Goal: Task Accomplishment & Management: Complete application form

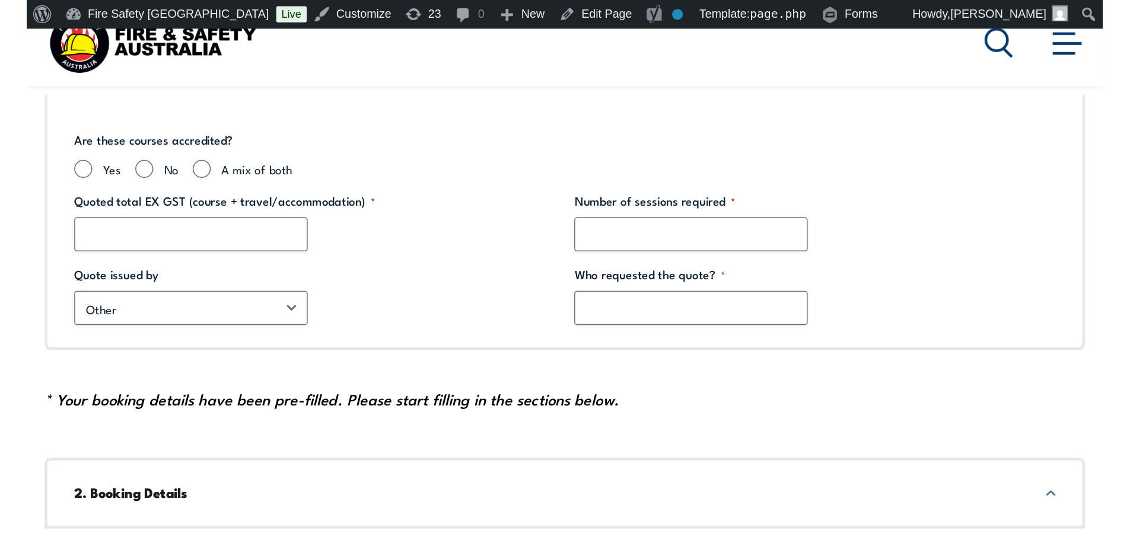
scroll to position [434, 0]
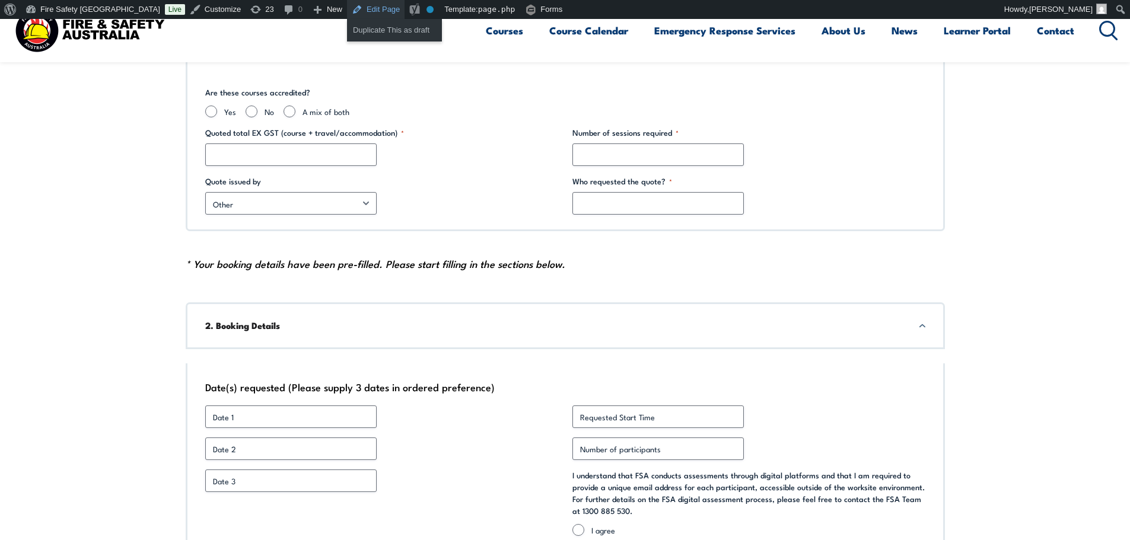
click at [347, 5] on link "Edit Page" at bounding box center [376, 9] width 58 height 19
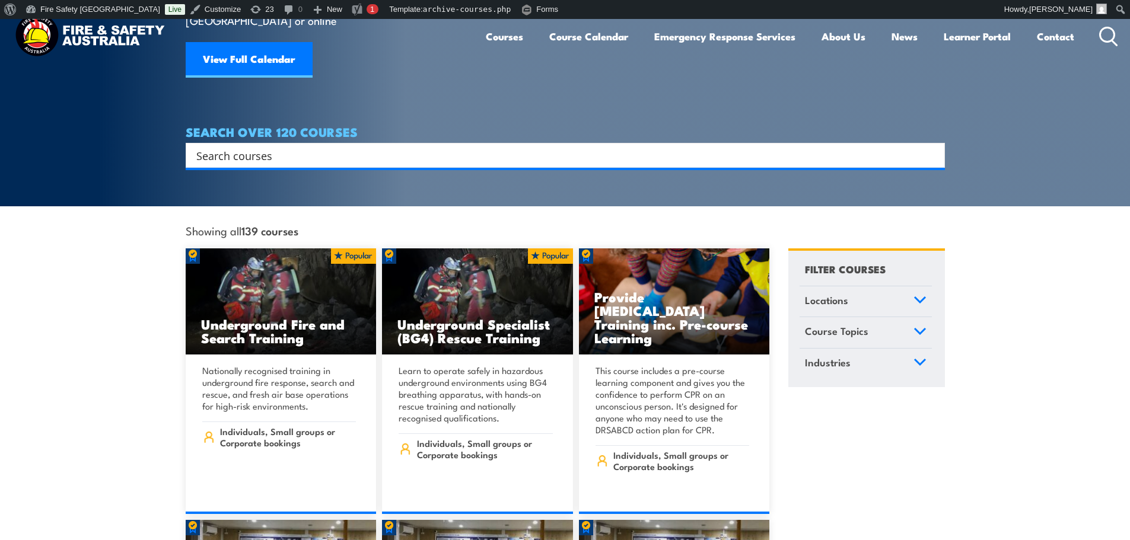
scroll to position [396, 0]
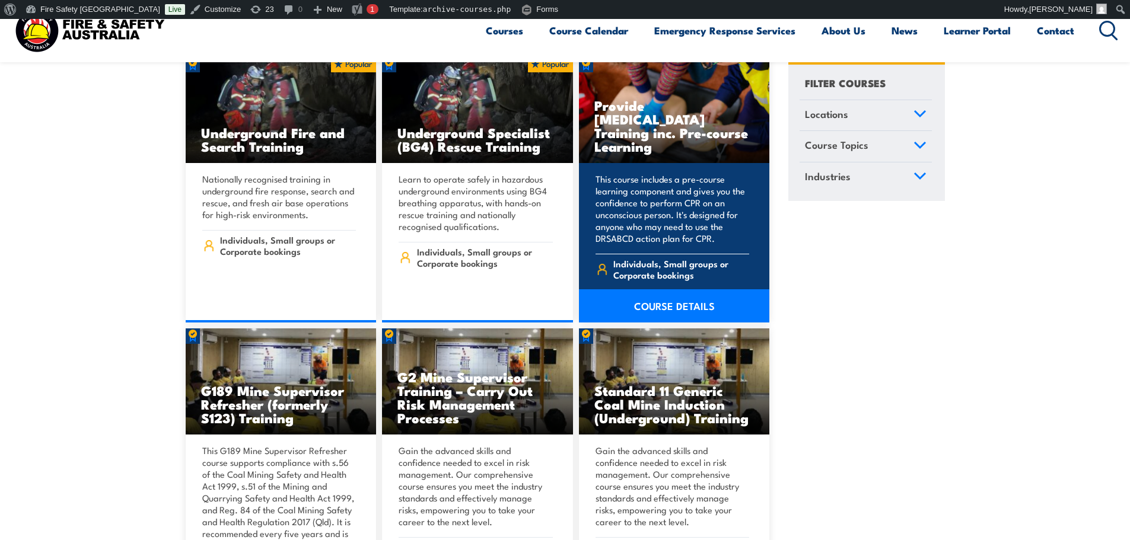
click at [658, 290] on link "COURSE DETAILS" at bounding box center [674, 306] width 191 height 33
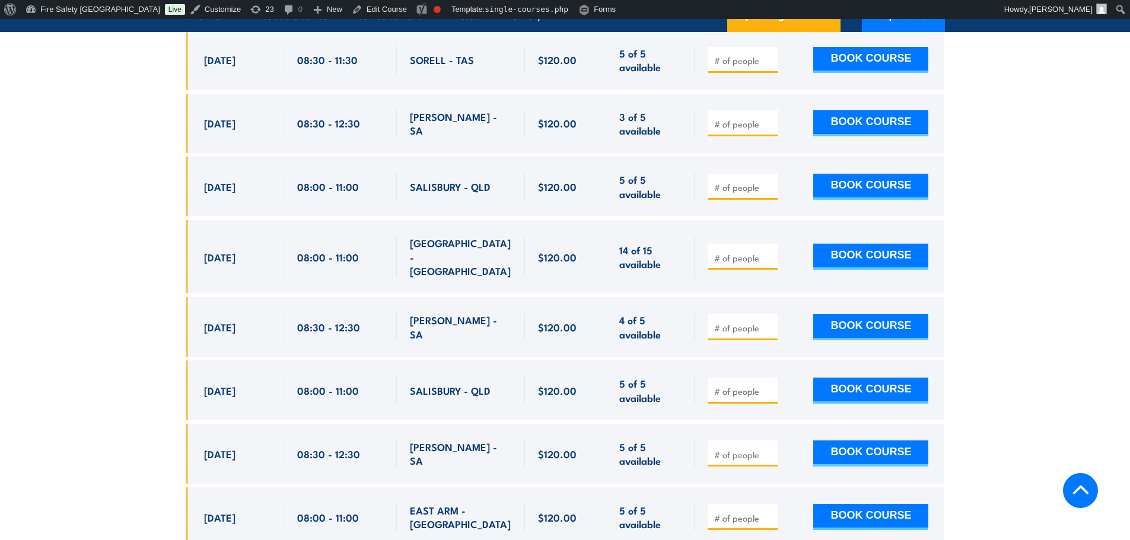
scroll to position [1977, 0]
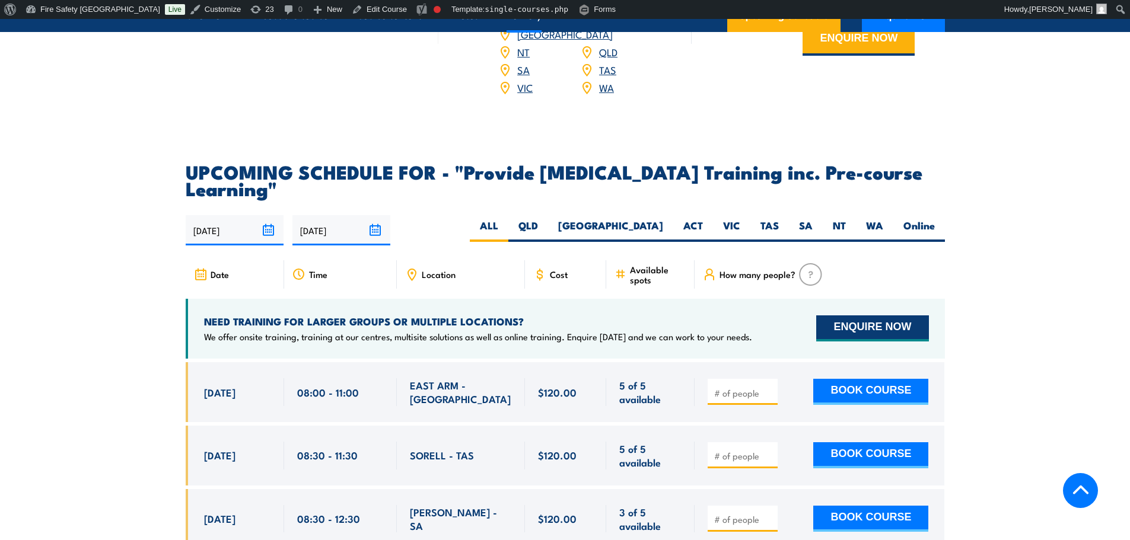
click at [899, 342] on button "ENQUIRE NOW" at bounding box center [872, 329] width 112 height 26
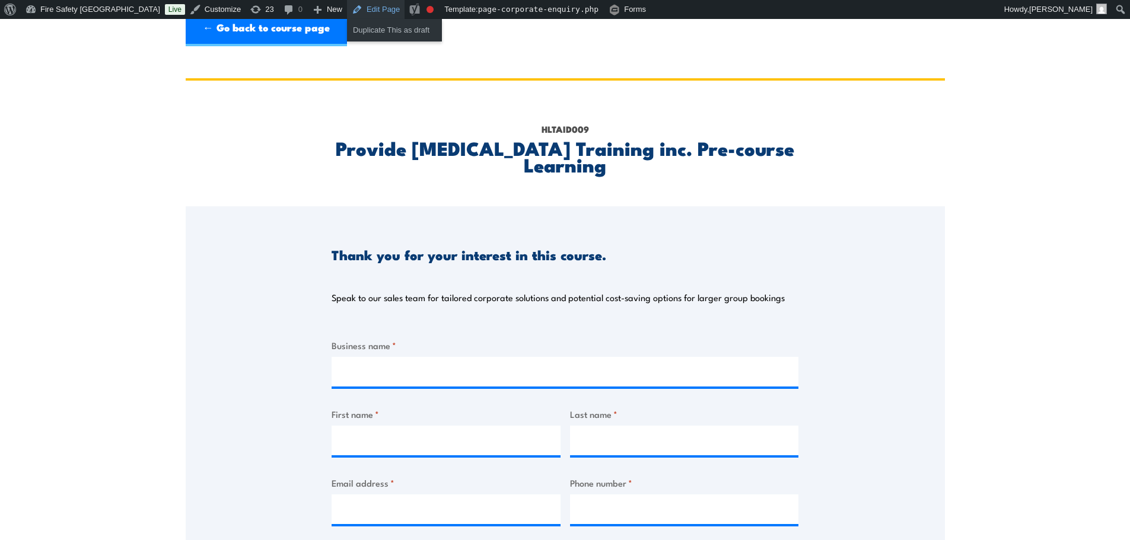
click at [347, 11] on link "Edit Page" at bounding box center [376, 9] width 58 height 19
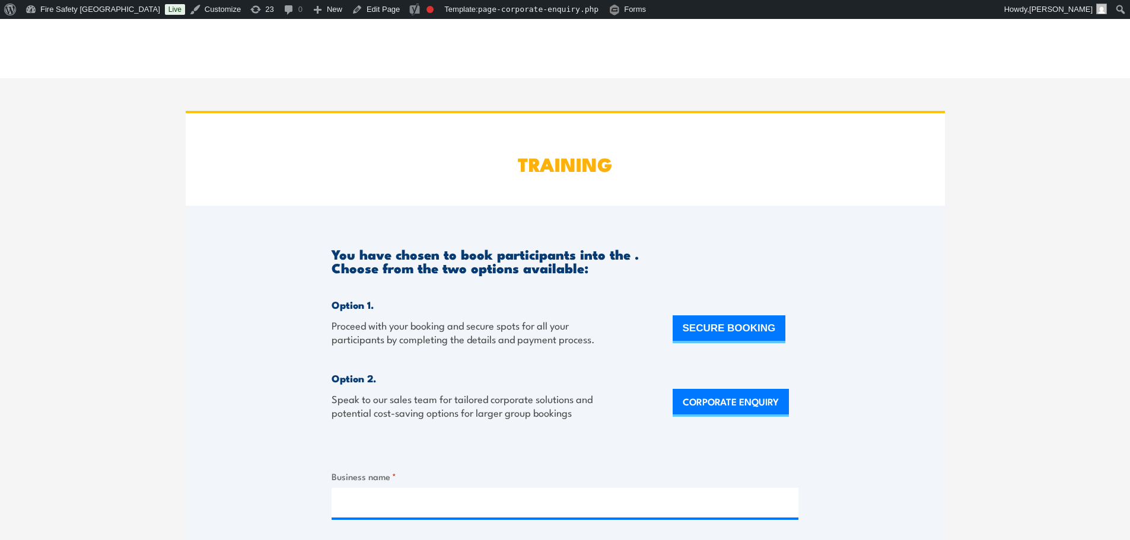
drag, startPoint x: 984, startPoint y: 199, endPoint x: 1033, endPoint y: 110, distance: 101.7
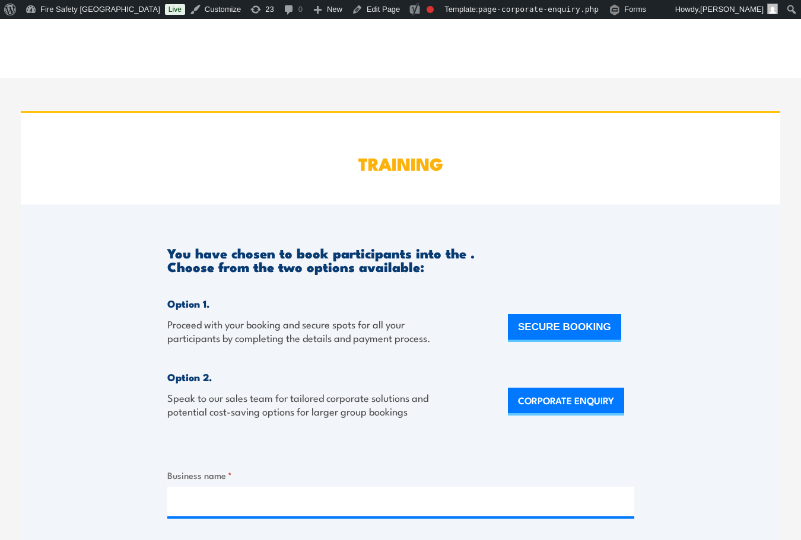
drag, startPoint x: 360, startPoint y: 519, endPoint x: 352, endPoint y: 427, distance: 92.3
click at [366, 360] on div "Option 1. Proceed with your booking and secure spots for all your participants …" at bounding box center [301, 328] width 269 height 63
drag, startPoint x: 428, startPoint y: 301, endPoint x: 448, endPoint y: 475, distance: 175.1
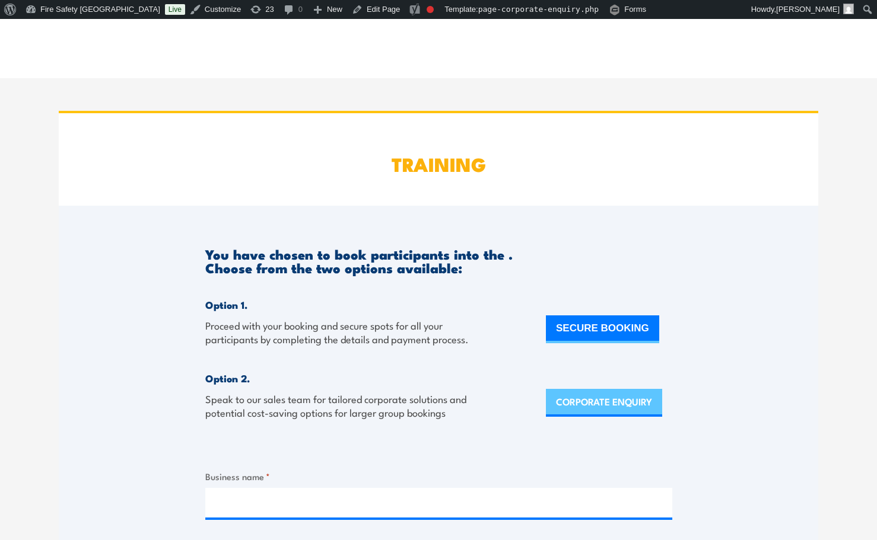
click at [561, 397] on link "CORPORATE ENQUIRY" at bounding box center [604, 403] width 116 height 28
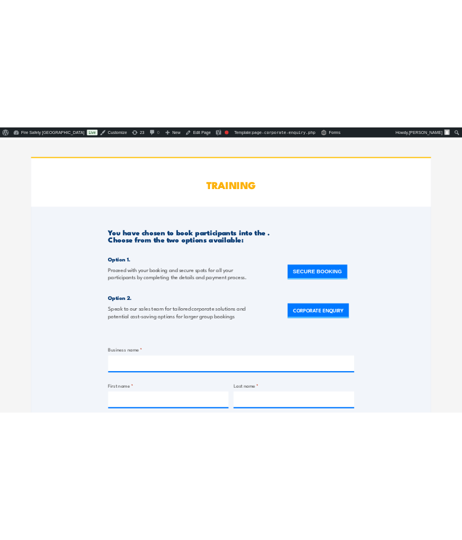
scroll to position [50, 0]
